Goal: Task Accomplishment & Management: Complete application form

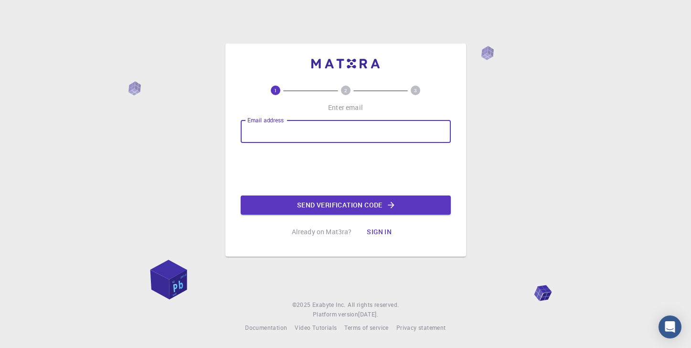
type input "[EMAIL_ADDRESS][DOMAIN_NAME]"
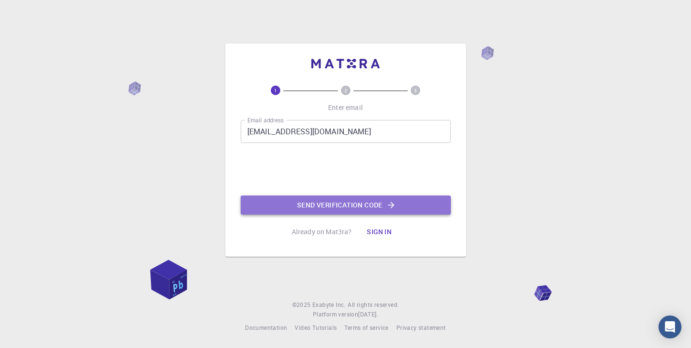
click at [313, 203] on button "Send verification code" at bounding box center [346, 204] width 210 height 19
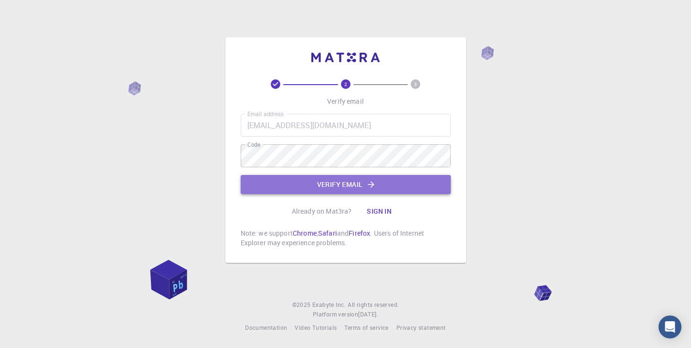
click at [304, 191] on button "Verify email" at bounding box center [346, 184] width 210 height 19
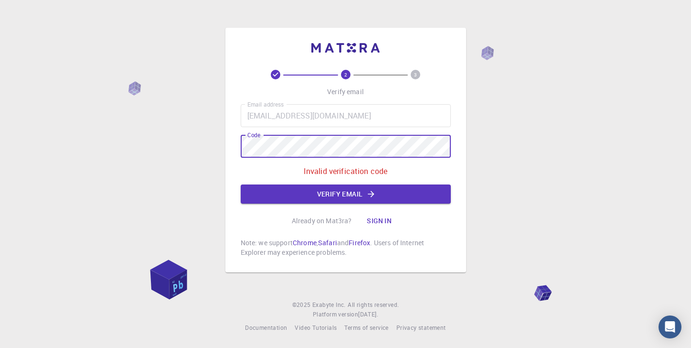
click at [238, 142] on div "2 3 Verify email Email address [EMAIL_ADDRESS][DOMAIN_NAME] Email address Code …" at bounding box center [345, 150] width 241 height 244
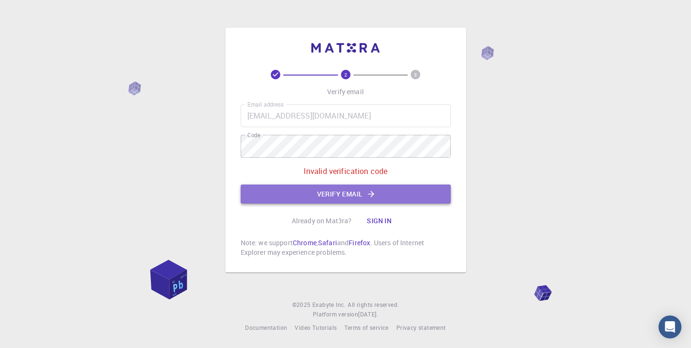
click at [284, 186] on button "Verify email" at bounding box center [346, 193] width 210 height 19
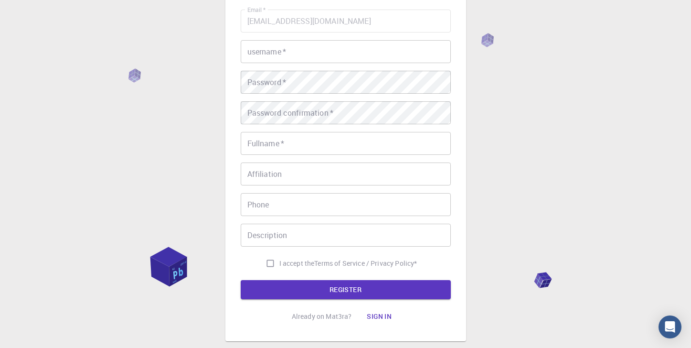
scroll to position [71, 0]
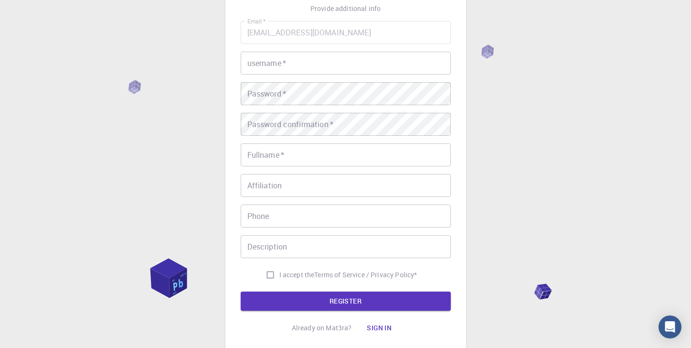
click at [291, 63] on input "username   *" at bounding box center [346, 63] width 210 height 23
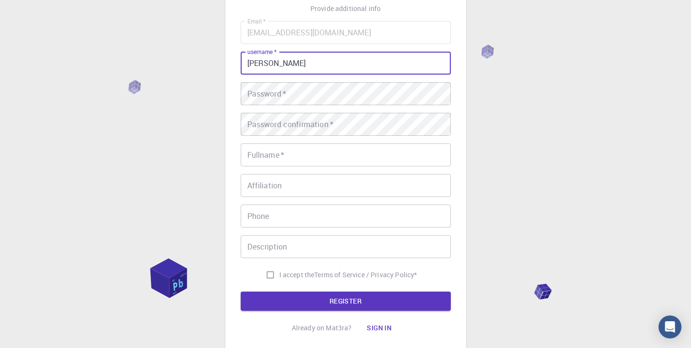
type input "[PERSON_NAME]"
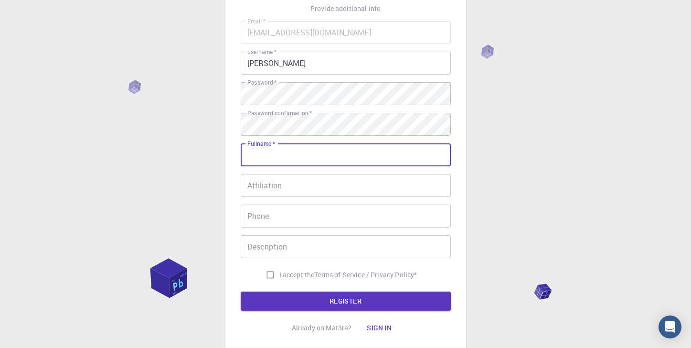
click at [302, 153] on input "Fullname   *" at bounding box center [346, 154] width 210 height 23
type input "[PERSON_NAME]"
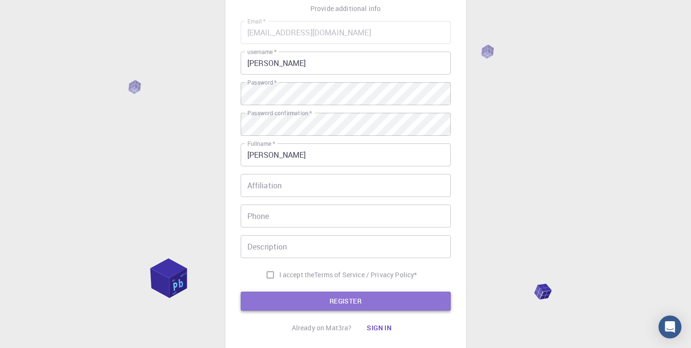
click at [375, 295] on button "REGISTER" at bounding box center [346, 300] width 210 height 19
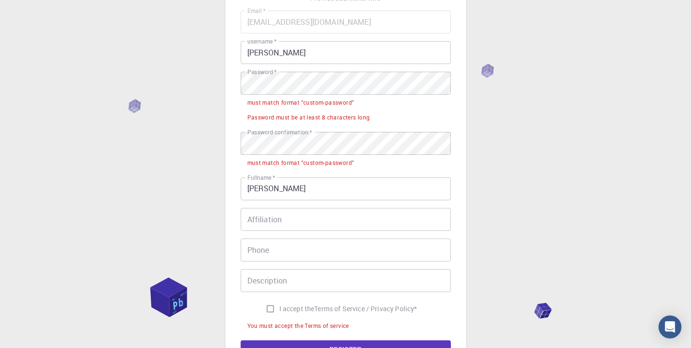
scroll to position [82, 0]
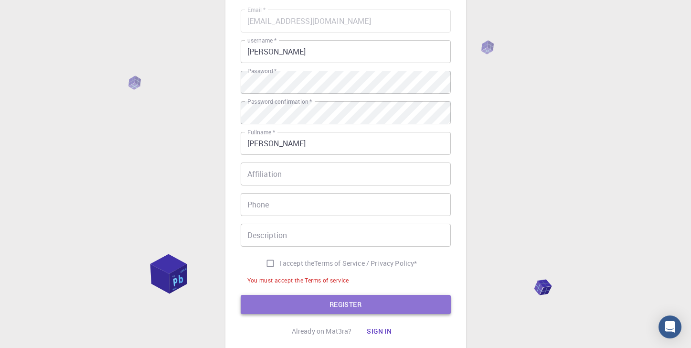
click at [363, 299] on button "REGISTER" at bounding box center [346, 304] width 210 height 19
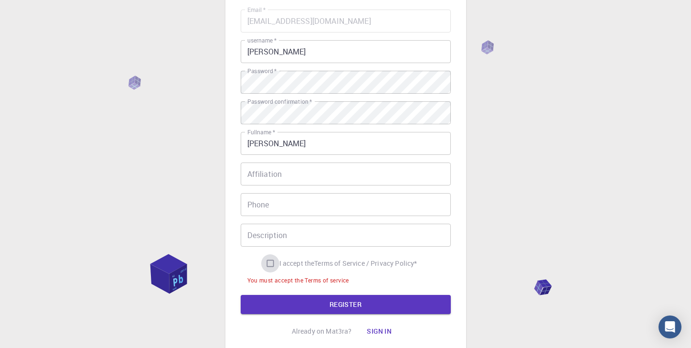
click at [265, 262] on input "I accept the Terms of Service / Privacy Policy *" at bounding box center [270, 263] width 18 height 18
checkbox input "true"
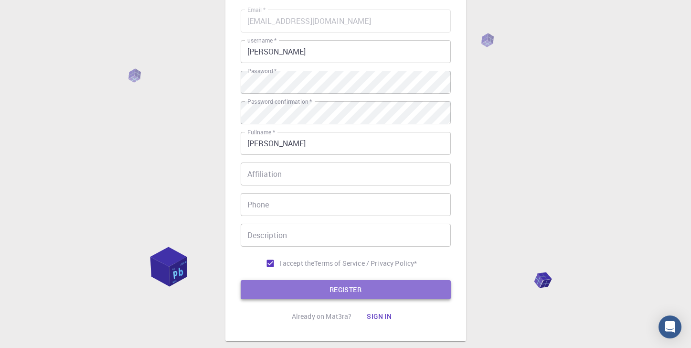
click at [311, 294] on button "REGISTER" at bounding box center [346, 289] width 210 height 19
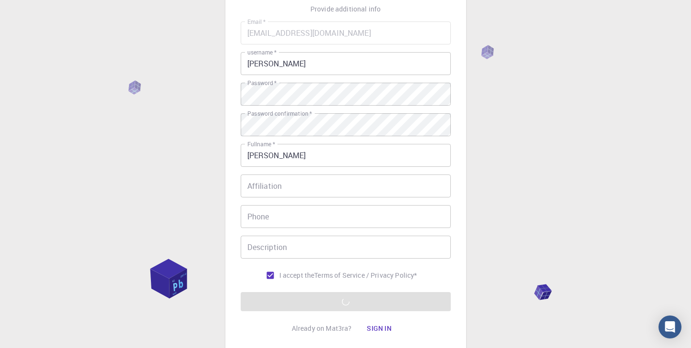
scroll to position [139, 0]
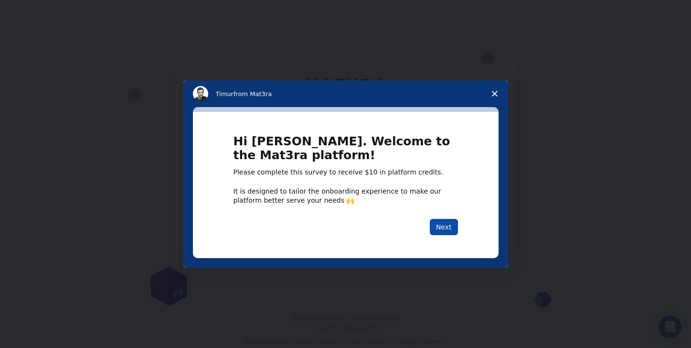
click at [448, 225] on button "Next" at bounding box center [444, 227] width 28 height 16
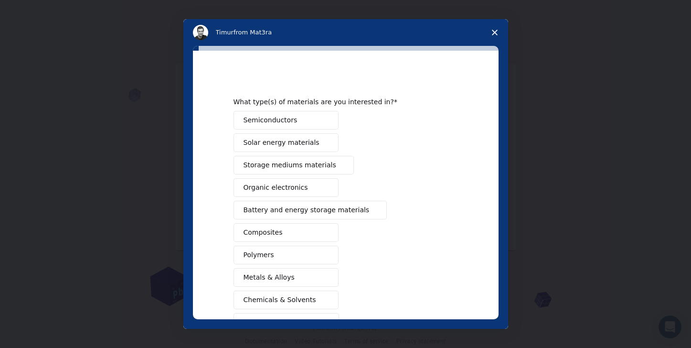
click at [276, 126] on button "Semiconductors" at bounding box center [285, 120] width 105 height 19
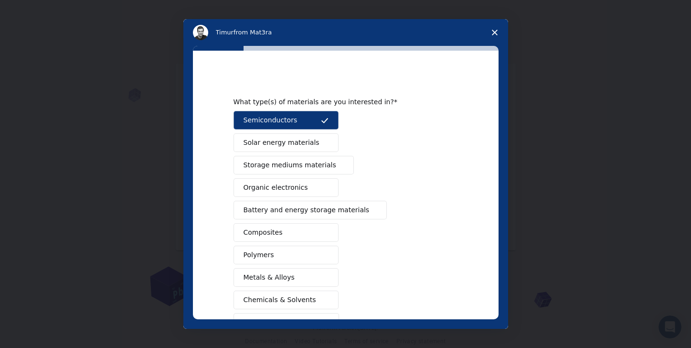
click at [303, 143] on span "Solar energy materials" at bounding box center [281, 142] width 76 height 10
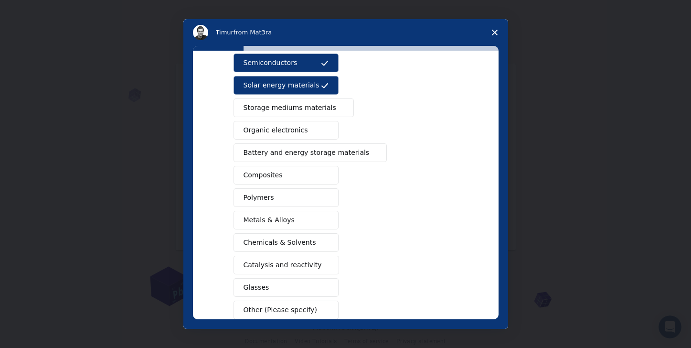
scroll to position [113, 0]
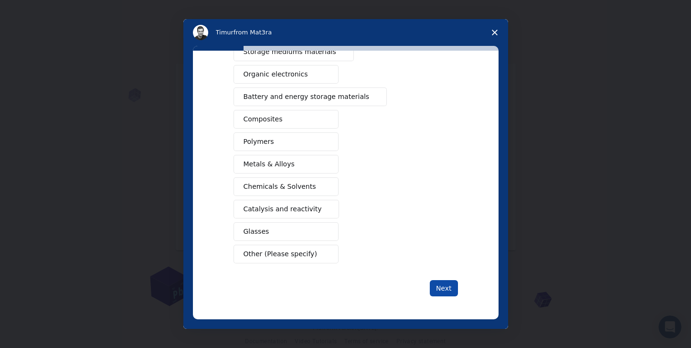
click at [440, 284] on button "Next" at bounding box center [444, 288] width 28 height 16
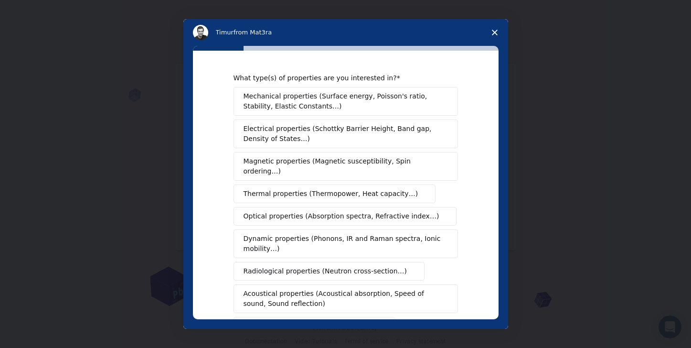
click at [449, 293] on button "Acoustical properties (Acoustical absorption, Speed of sound, Sound reflection)" at bounding box center [345, 298] width 224 height 29
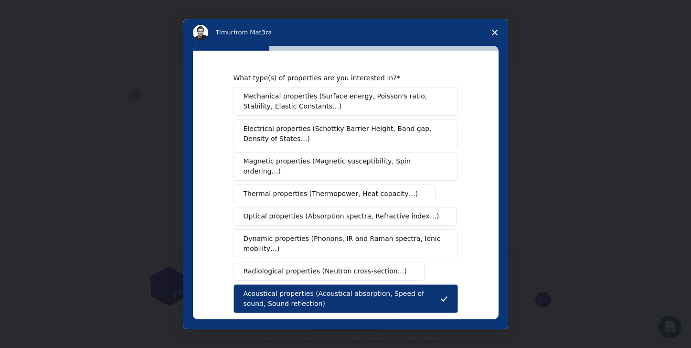
click at [337, 108] on span "Mechanical properties (Surface energy, Poisson's ratio, Stability, Elastic Cons…" at bounding box center [342, 101] width 199 height 20
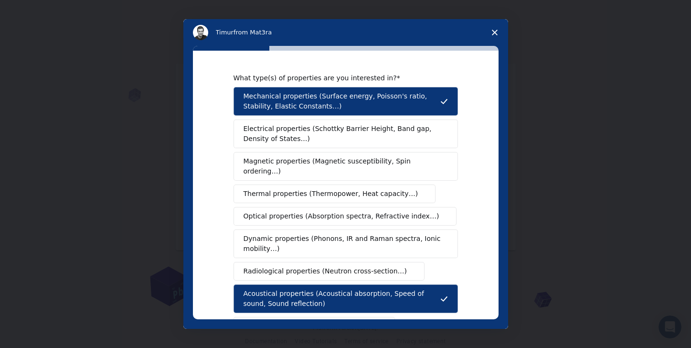
click at [337, 128] on span "Electrical properties (Schottky Barrier Height, Band gap, Density of States…)" at bounding box center [342, 134] width 199 height 20
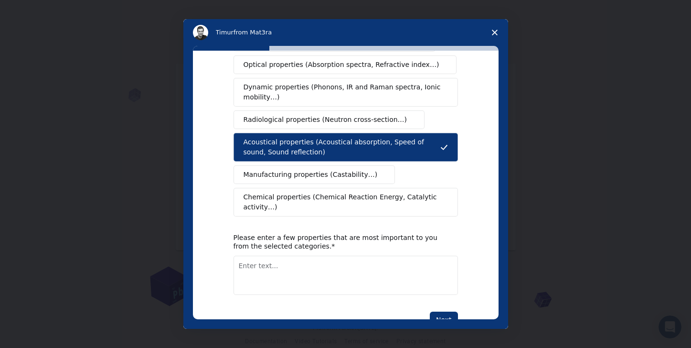
scroll to position [172, 0]
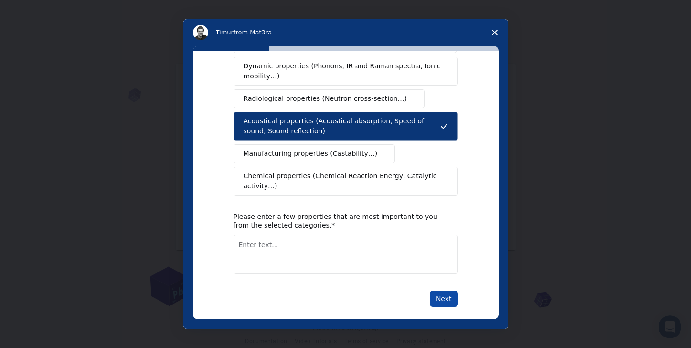
click at [443, 292] on button "Next" at bounding box center [444, 298] width 28 height 16
click at [350, 243] on textarea "Enter text..." at bounding box center [345, 253] width 224 height 39
type textarea "semiconductor"
click at [449, 292] on button "Next" at bounding box center [444, 298] width 28 height 16
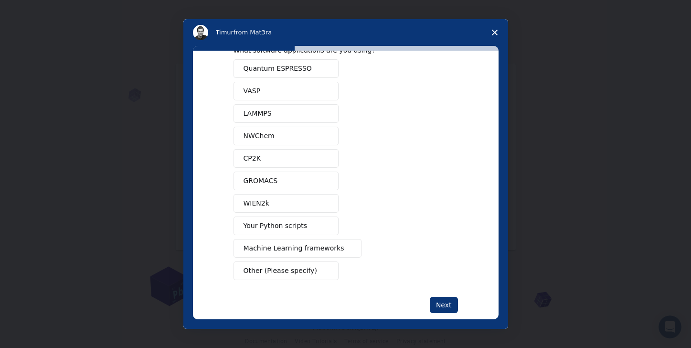
scroll to position [44, 0]
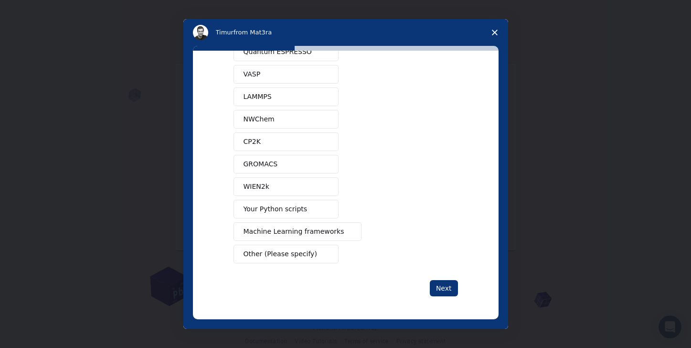
click at [281, 212] on span "Your Python scripts" at bounding box center [275, 209] width 64 height 10
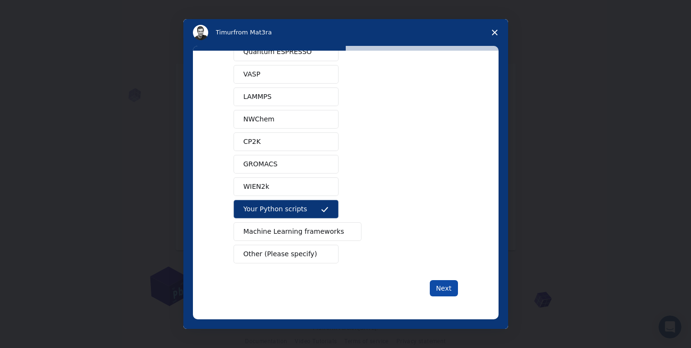
click at [434, 287] on button "Next" at bounding box center [444, 288] width 28 height 16
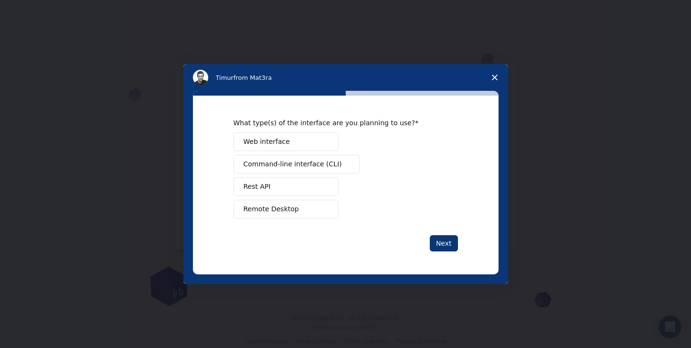
click at [286, 147] on button "Web interface" at bounding box center [285, 141] width 105 height 19
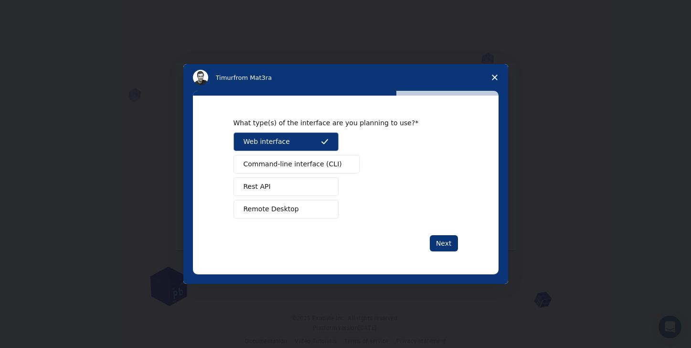
click at [296, 188] on button "Rest API" at bounding box center [285, 186] width 105 height 19
click at [327, 210] on span "Intercom messenger" at bounding box center [325, 209] width 8 height 8
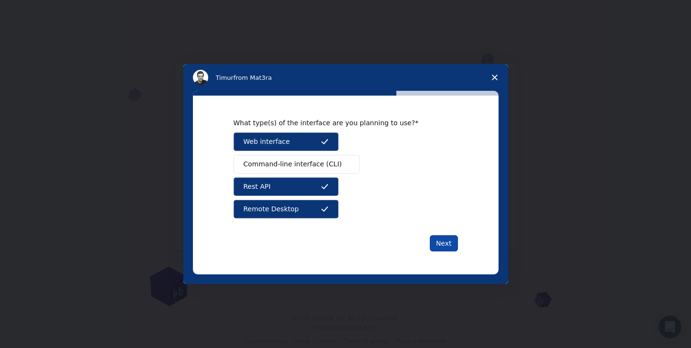
click at [440, 242] on button "Next" at bounding box center [444, 243] width 28 height 16
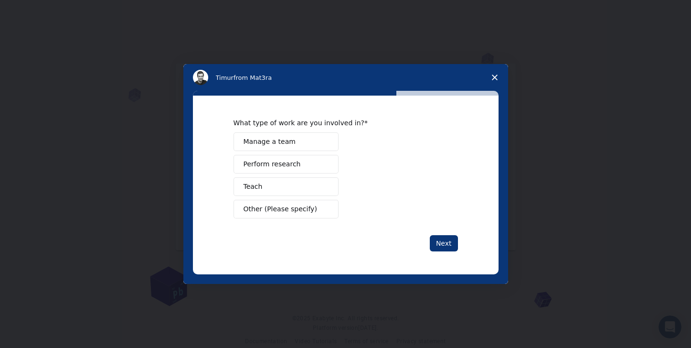
click at [276, 148] on button "Manage a team" at bounding box center [285, 141] width 105 height 19
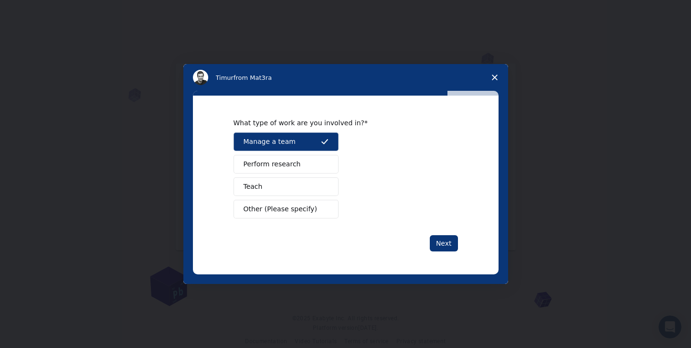
click at [294, 194] on button "Teach" at bounding box center [285, 186] width 105 height 19
click at [294, 143] on button "Manage a team" at bounding box center [285, 141] width 105 height 19
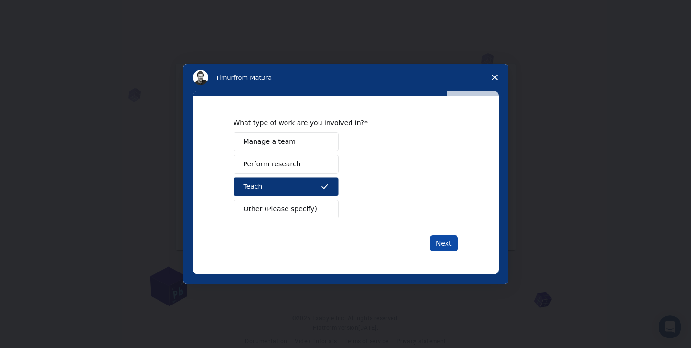
click at [442, 236] on button "Next" at bounding box center [444, 243] width 28 height 16
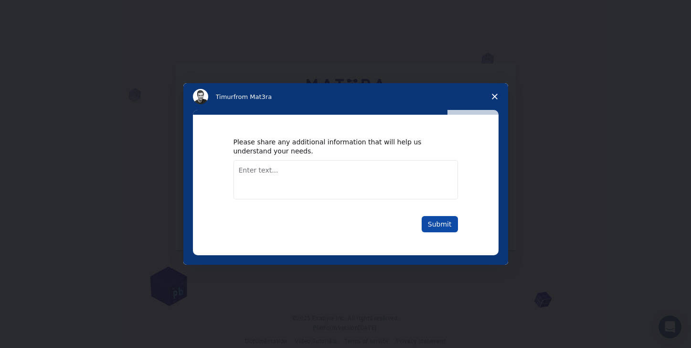
click at [444, 226] on button "Submit" at bounding box center [439, 224] width 36 height 16
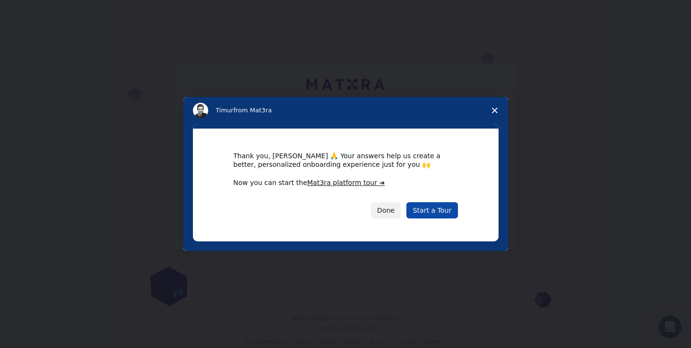
click at [427, 210] on link "Start a Tour" at bounding box center [431, 210] width 51 height 16
